Goal: Navigation & Orientation: Find specific page/section

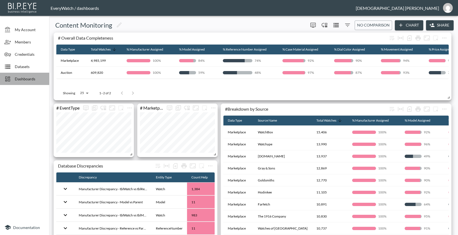
click at [22, 80] on span "Dashboards" at bounding box center [30, 79] width 30 height 6
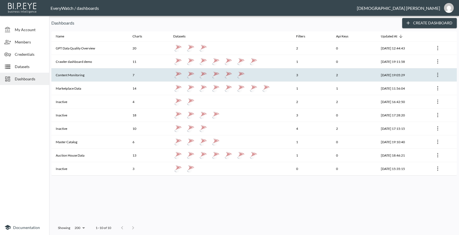
click at [117, 80] on th "Content Monitoring" at bounding box center [89, 74] width 77 height 13
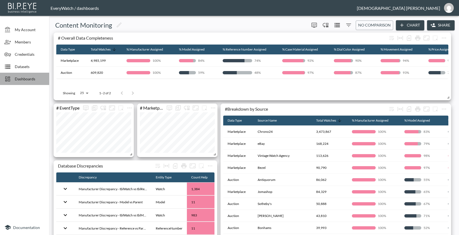
click at [22, 83] on div "Dashboards" at bounding box center [24, 79] width 49 height 12
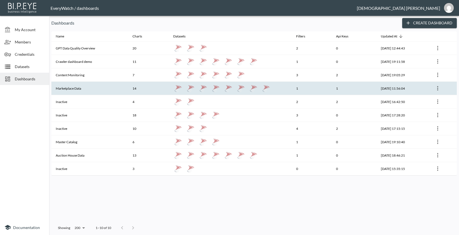
click at [84, 85] on th "Marketplace Data" at bounding box center [89, 88] width 77 height 13
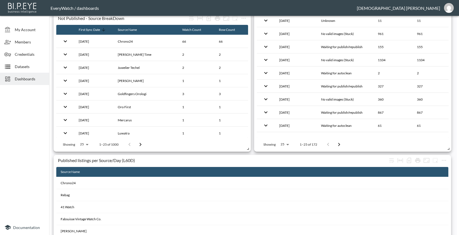
scroll to position [680, 0]
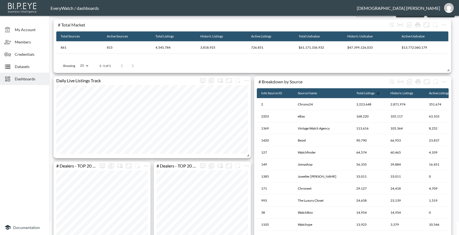
scroll to position [0, 0]
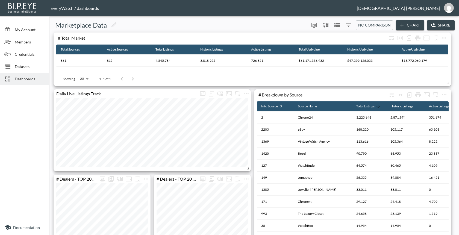
click at [238, 30] on div "Marketplace Data 0 0 No comparison Chart Share" at bounding box center [254, 25] width 406 height 10
